Goal: Task Accomplishment & Management: Manage account settings

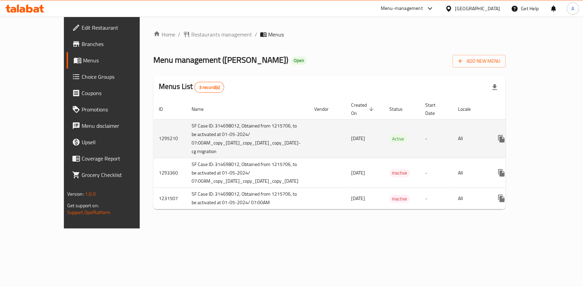
click at [554, 138] on icon "enhanced table" at bounding box center [550, 139] width 8 height 8
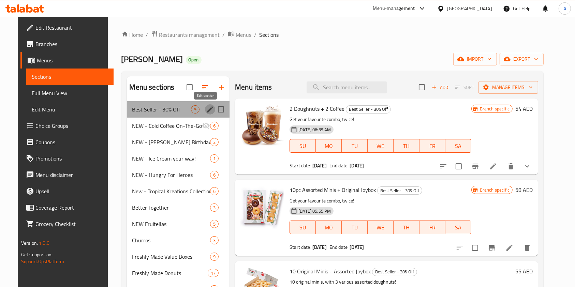
click at [206, 106] on icon "edit" at bounding box center [210, 109] width 8 height 8
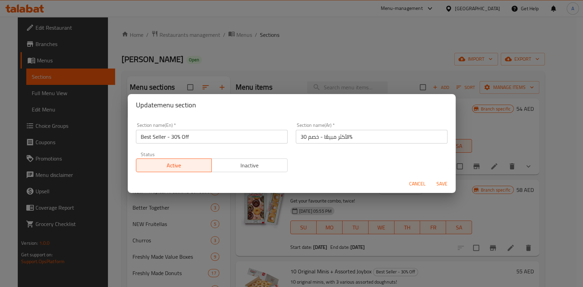
click at [253, 166] on span "Inactive" at bounding box center [249, 166] width 70 height 10
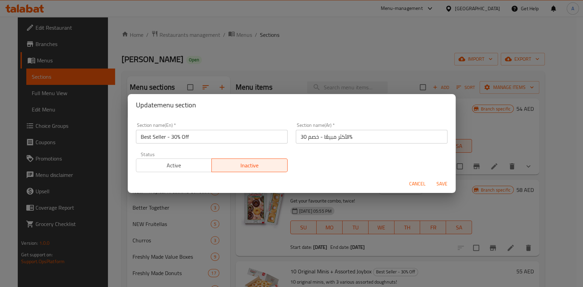
click at [444, 182] on span "Save" at bounding box center [441, 184] width 16 height 9
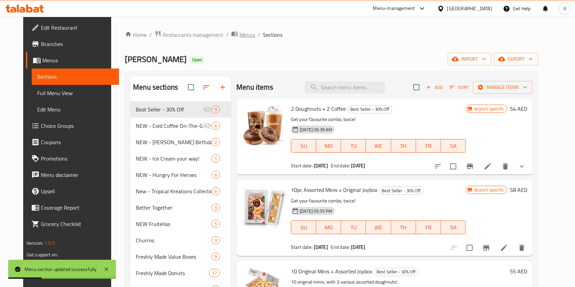
click at [240, 34] on span "Menus" at bounding box center [248, 35] width 16 height 8
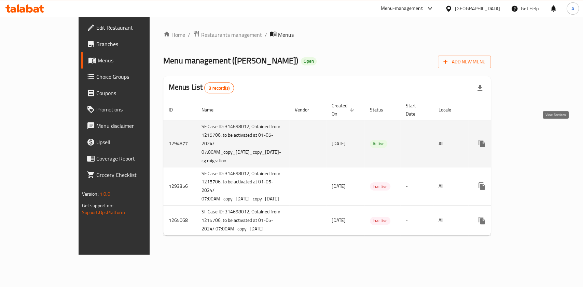
click at [535, 140] on icon "enhanced table" at bounding box center [531, 144] width 8 height 8
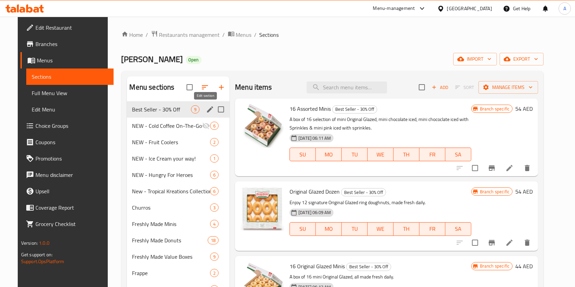
drag, startPoint x: 207, startPoint y: 115, endPoint x: 203, endPoint y: 111, distance: 6.3
click at [206, 111] on icon "edit" at bounding box center [210, 109] width 8 height 8
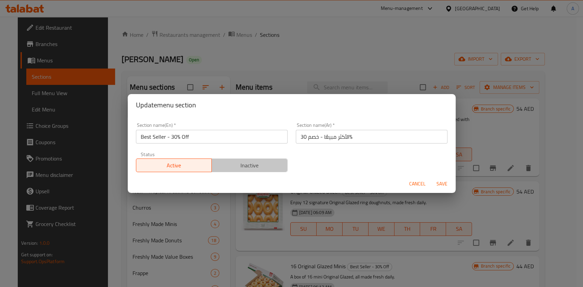
click at [249, 161] on span "Inactive" at bounding box center [249, 166] width 70 height 10
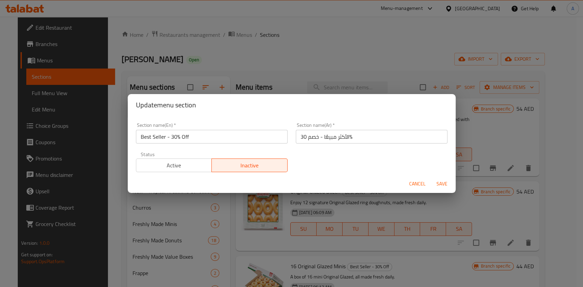
click at [442, 185] on span "Save" at bounding box center [441, 184] width 16 height 9
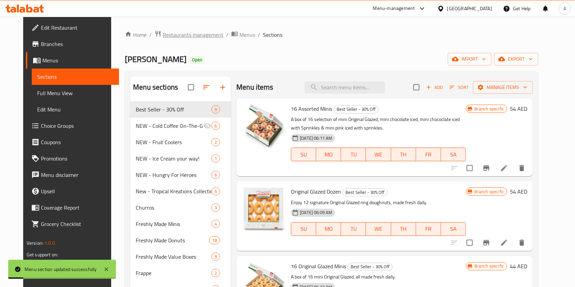
click at [191, 38] on span "Restaurants management" at bounding box center [193, 35] width 61 height 8
